Goal: Information Seeking & Learning: Learn about a topic

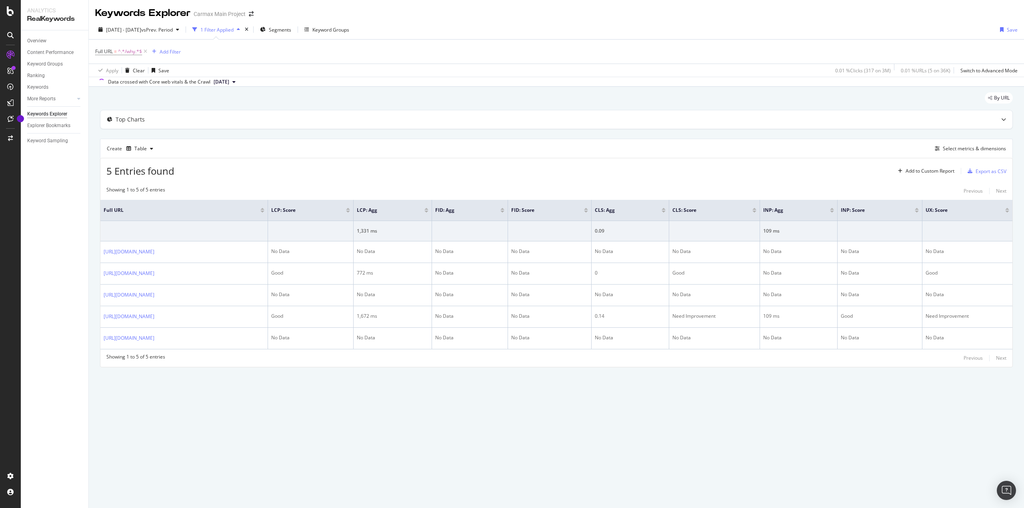
click at [785, 393] on div "By URL Top Charts Create Table Select metrics & dimensions 5 Entries found Add …" at bounding box center [556, 241] width 935 height 308
click at [901, 443] on div "Keywords Explorer Carmax Main Project [DATE] - [DATE] vs Prev. Period 1 Filter …" at bounding box center [556, 254] width 935 height 508
click at [206, 119] on div "Top Charts" at bounding box center [540, 120] width 880 height 8
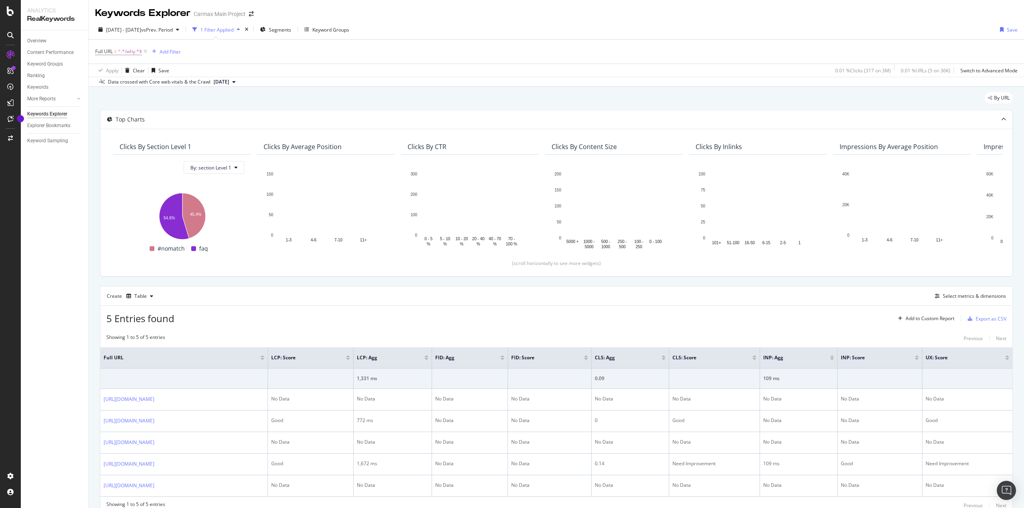
scroll to position [40, 0]
